Goal: Task Accomplishment & Management: Use online tool/utility

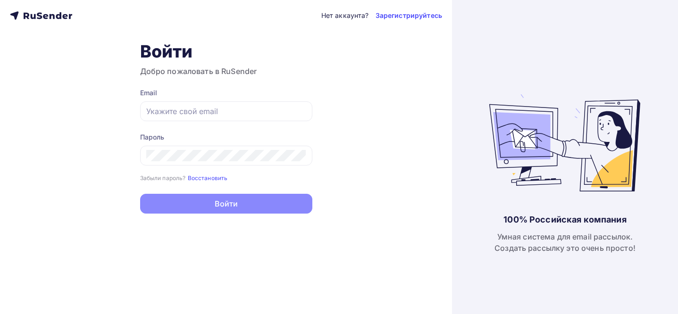
click at [284, 90] on div "Email" at bounding box center [226, 92] width 172 height 9
click at [276, 103] on div at bounding box center [226, 111] width 172 height 20
click at [271, 105] on div at bounding box center [226, 111] width 172 height 20
click at [236, 105] on div at bounding box center [226, 111] width 172 height 20
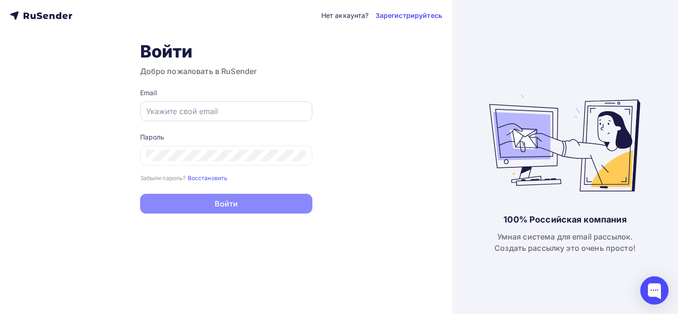
click at [236, 105] on div at bounding box center [226, 111] width 172 height 20
click at [236, 112] on input "text" at bounding box center [226, 111] width 160 height 11
type input "[EMAIL_ADDRESS][DOMAIN_NAME]"
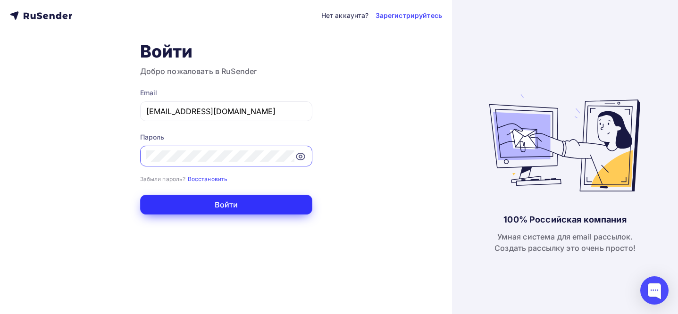
click at [244, 201] on button "Войти" at bounding box center [226, 205] width 172 height 20
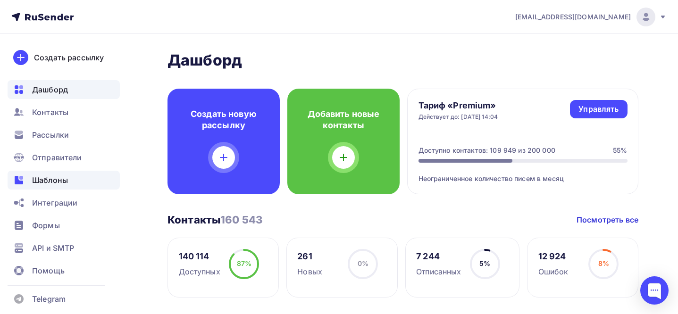
click at [62, 188] on div "Шаблоны" at bounding box center [64, 180] width 112 height 19
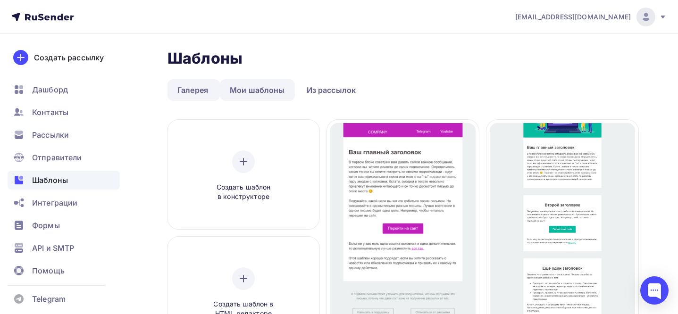
click at [261, 93] on link "Мои шаблоны" at bounding box center [257, 90] width 75 height 22
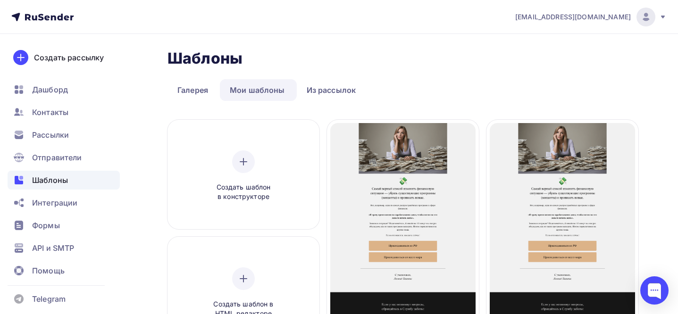
click at [261, 93] on link "Мои шаблоны" at bounding box center [257, 90] width 75 height 22
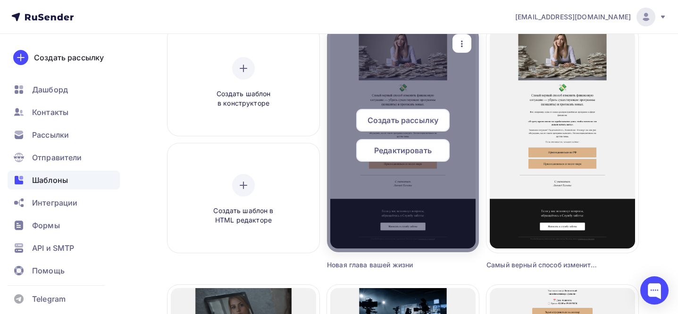
scroll to position [96, 0]
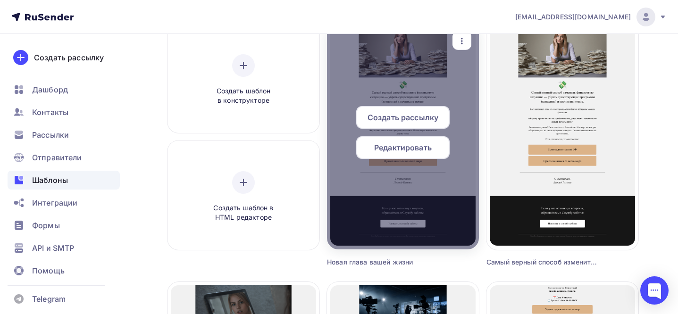
click at [420, 148] on span "Редактировать" at bounding box center [403, 147] width 58 height 11
